Goal: Task Accomplishment & Management: Manage account settings

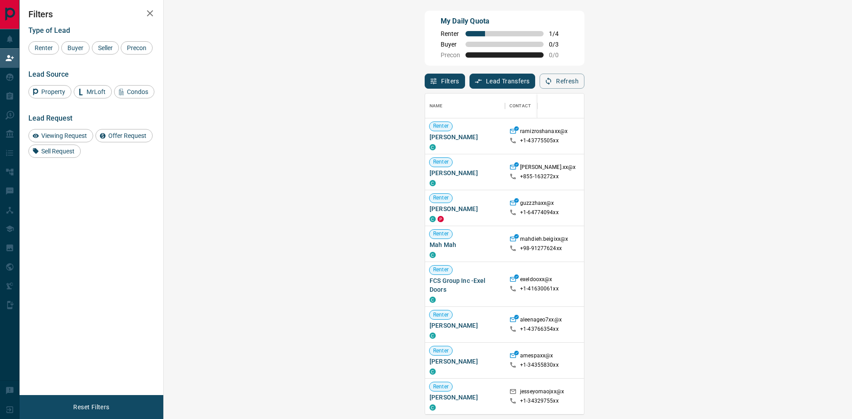
scroll to position [315, 662]
click at [552, 79] on icon "button" at bounding box center [548, 81] width 8 height 8
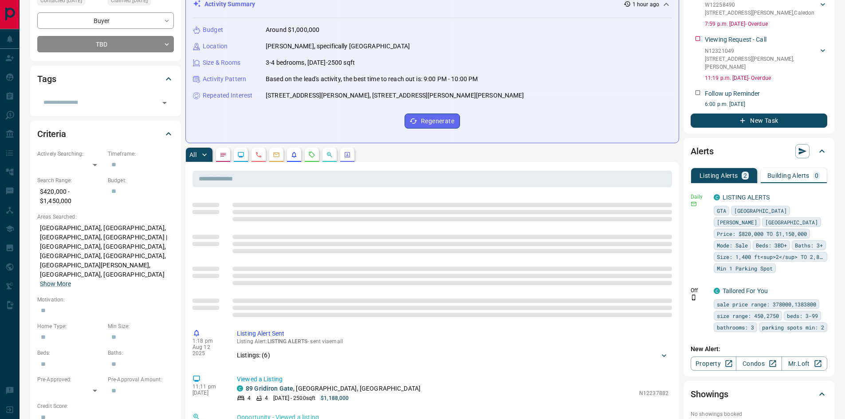
scroll to position [44, 0]
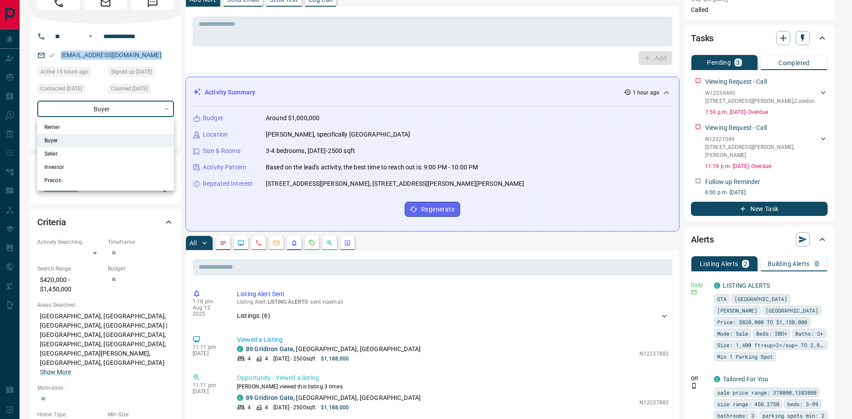
click at [119, 110] on div at bounding box center [426, 209] width 852 height 419
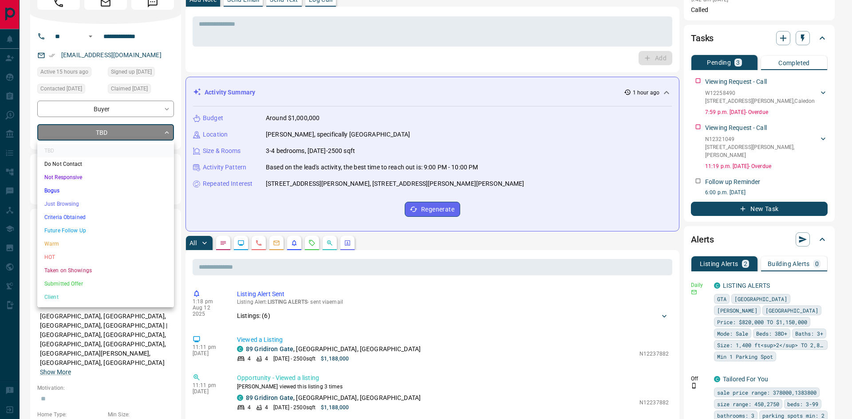
click at [95, 271] on li "Taken on Showings" at bounding box center [105, 270] width 137 height 13
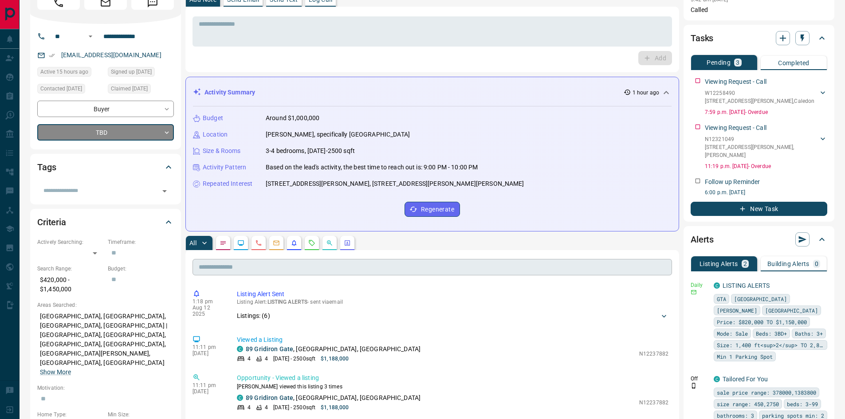
type input "*"
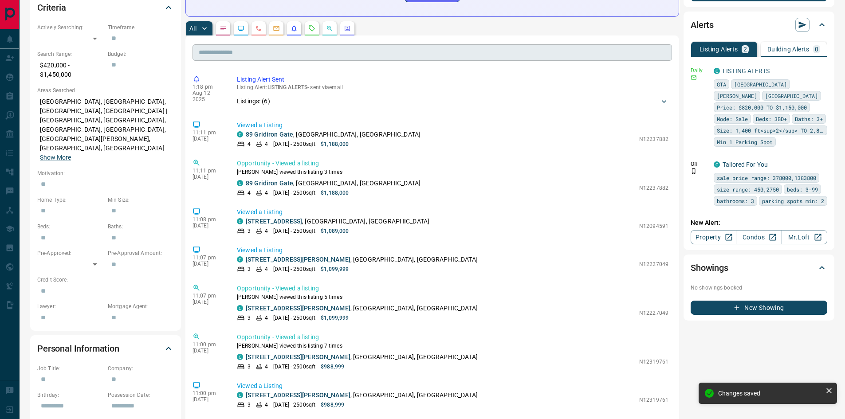
scroll to position [266, 0]
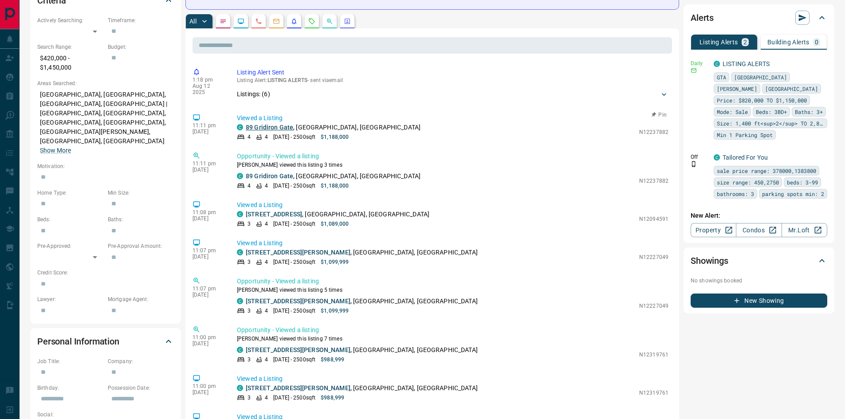
click at [275, 128] on link "89 Gridiron Gate" at bounding box center [269, 127] width 47 height 7
click at [279, 214] on link "187 Hawkview Boulevard" at bounding box center [274, 214] width 56 height 7
